Goal: Navigation & Orientation: Understand site structure

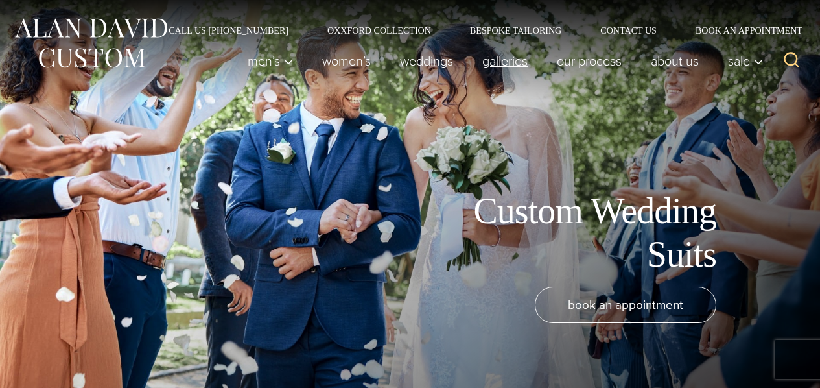
click at [488, 64] on link "Galleries" at bounding box center [505, 61] width 75 height 26
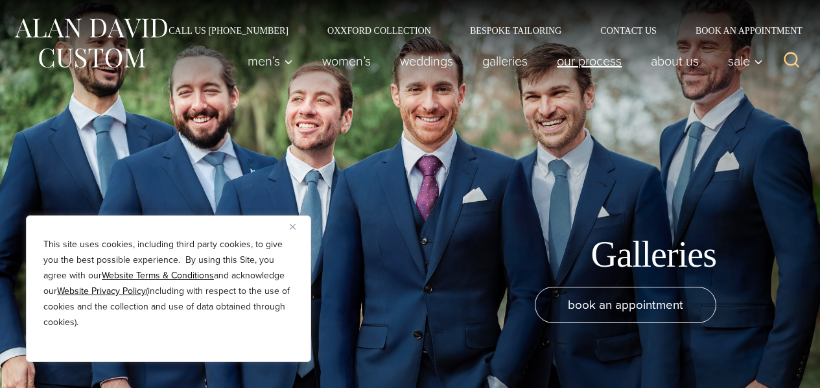
click at [561, 53] on link "Our Process" at bounding box center [590, 61] width 94 height 26
